Goal: Browse casually

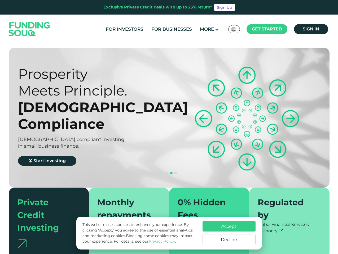
click at [267, 29] on span "Get started" at bounding box center [267, 28] width 30 height 5
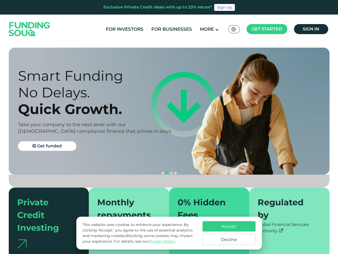
click at [169, 111] on div "Quick Growth." at bounding box center [98, 109] width 160 height 17
click at [0, 148] on section "Prosperity Meets Principle. Shariah Compliance [DEMOGRAPHIC_DATA] compliant inv…" at bounding box center [169, 153] width 338 height 211
click at [169, 171] on button "navigation" at bounding box center [171, 173] width 4 height 4
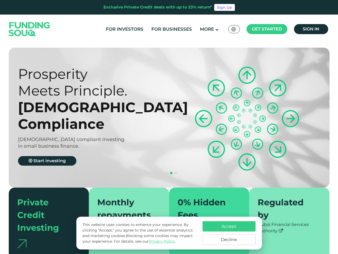
click at [163, 172] on span "navigation" at bounding box center [162, 173] width 3 height 3
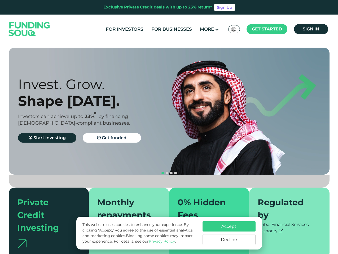
click at [167, 172] on span "navigation" at bounding box center [167, 173] width 3 height 3
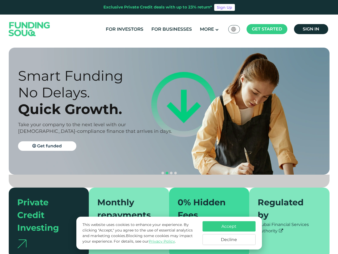
click at [171, 172] on span "navigation" at bounding box center [171, 173] width 3 height 3
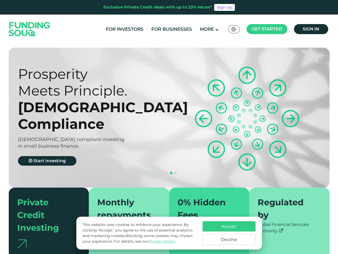
click at [175, 172] on span "navigation" at bounding box center [175, 173] width 3 height 3
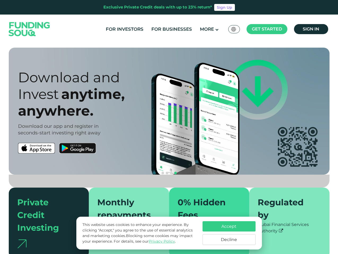
click at [229, 233] on div "Accept Decline" at bounding box center [228, 234] width 53 height 24
